Goal: Task Accomplishment & Management: Manage account settings

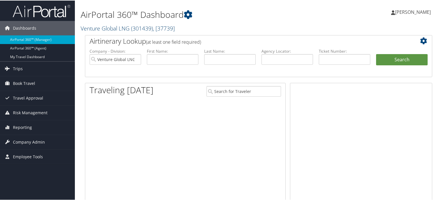
click at [138, 27] on span "( 301439 )" at bounding box center [142, 28] width 22 height 8
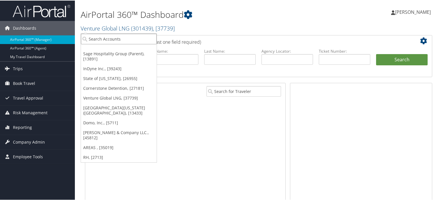
click at [136, 37] on input "search" at bounding box center [119, 38] width 76 height 11
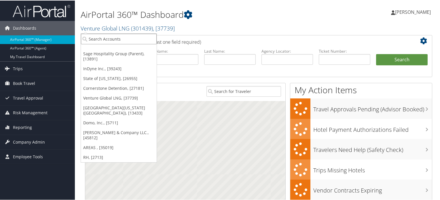
paste input "STATE OF COLORADO"
type input "STATE OF COLORADO"
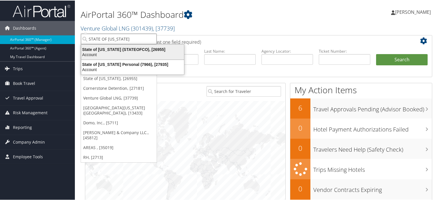
click at [134, 55] on div "Account" at bounding box center [133, 54] width 110 height 5
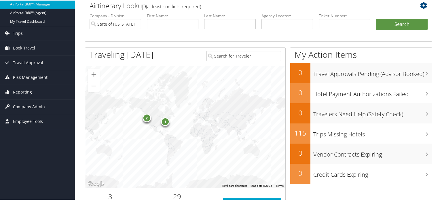
scroll to position [58, 0]
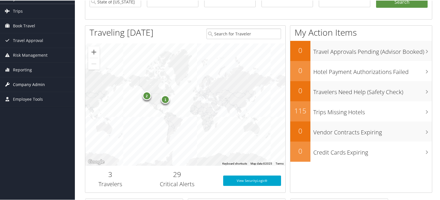
click at [37, 84] on span "Company Admin" at bounding box center [29, 84] width 32 height 14
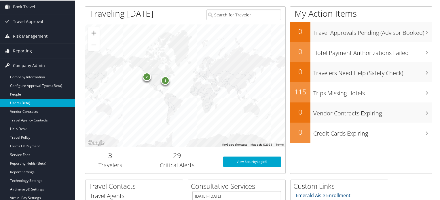
scroll to position [86, 0]
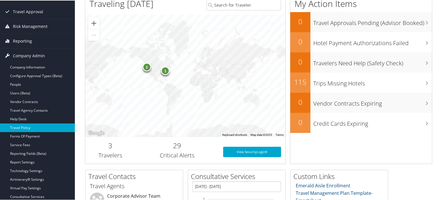
click at [31, 126] on link "Travel Policy" at bounding box center [37, 127] width 75 height 9
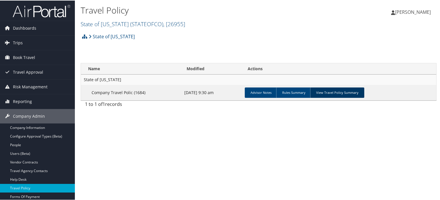
click at [330, 87] on link "View Travel Policy Summary" at bounding box center [337, 92] width 54 height 10
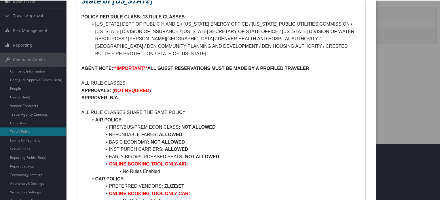
scroll to position [58, 0]
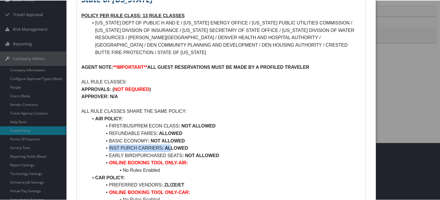
drag, startPoint x: 107, startPoint y: 148, endPoint x: 191, endPoint y: 149, distance: 84.4
click at [178, 150] on li "INST PURCH CARRIERS : ALLOWED" at bounding box center [224, 147] width 273 height 7
click at [203, 148] on li "INST PURCH CARRIERS : ALLOWED" at bounding box center [224, 147] width 273 height 7
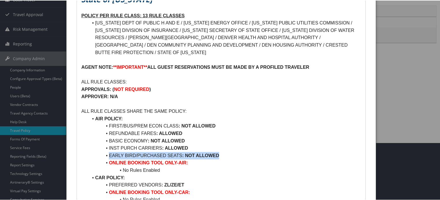
drag, startPoint x: 107, startPoint y: 155, endPoint x: 223, endPoint y: 155, distance: 115.7
click at [221, 154] on li "EARLY BIRD/PURCHASED SEATS : NOT ALLOWED" at bounding box center [224, 154] width 273 height 7
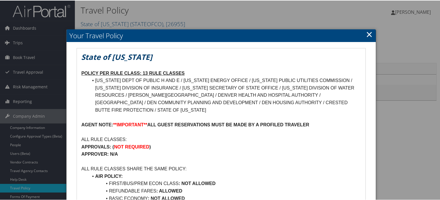
click at [367, 34] on link "×" at bounding box center [369, 34] width 7 height 12
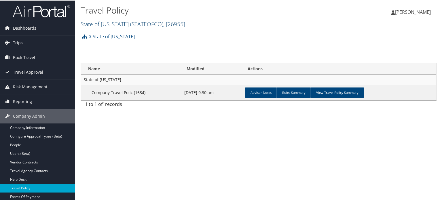
click at [107, 22] on link "State of Colorado ( STATEOFCO ) , [ 26955 ]" at bounding box center [133, 24] width 105 height 8
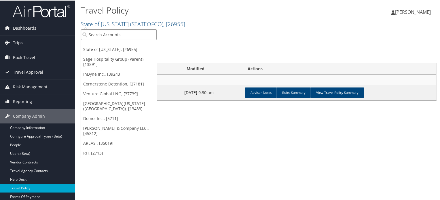
click at [126, 35] on input "search" at bounding box center [119, 34] width 76 height 11
type input "venture"
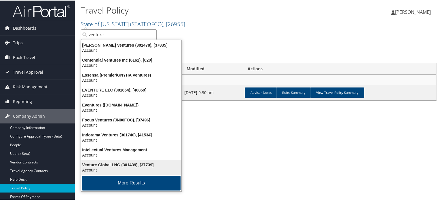
click at [107, 164] on div "Venture Global LNG (301439), [37739]" at bounding box center [131, 164] width 107 height 5
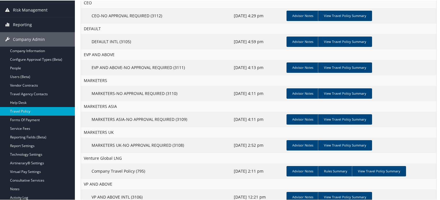
scroll to position [86, 0]
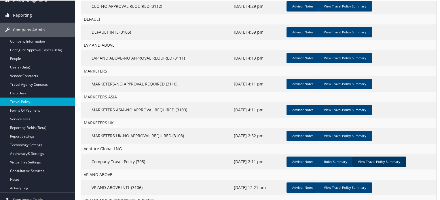
click at [366, 159] on link "View Travel Policy Summary" at bounding box center [379, 161] width 54 height 10
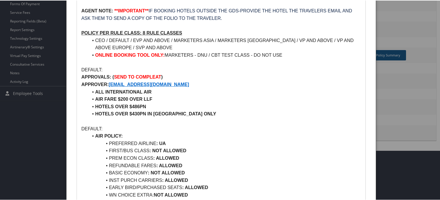
scroll to position [184, 0]
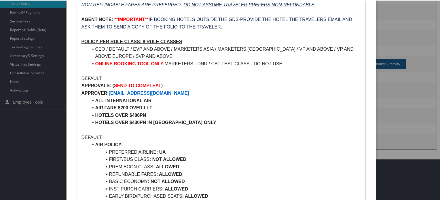
drag, startPoint x: 117, startPoint y: 85, endPoint x: 170, endPoint y: 85, distance: 53.0
click at [170, 85] on p "APPROVALS: ( SEND TO COMPLEAT )" at bounding box center [221, 84] width 280 height 7
click at [179, 87] on p "APPROVALS: ( SEND TO COMPLEAT )" at bounding box center [221, 84] width 280 height 7
